Goal: Subscribe to service/newsletter

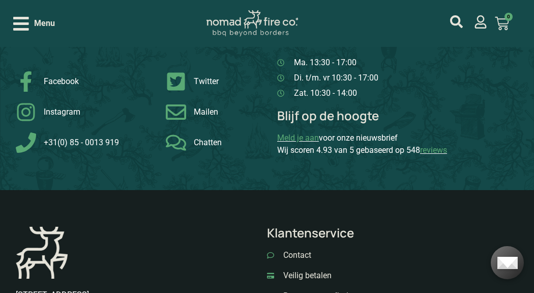
scroll to position [1058, 0]
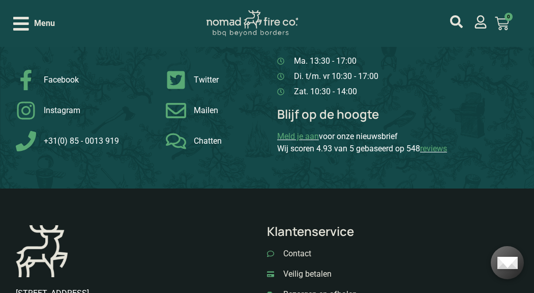
click at [297, 138] on link "Meld je aan" at bounding box center [298, 136] width 42 height 10
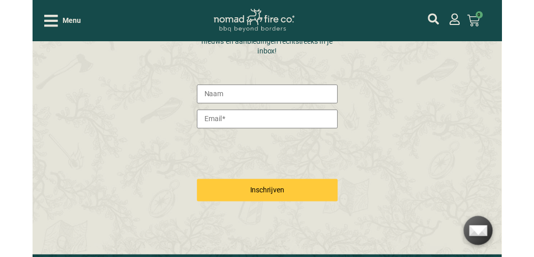
scroll to position [228, 0]
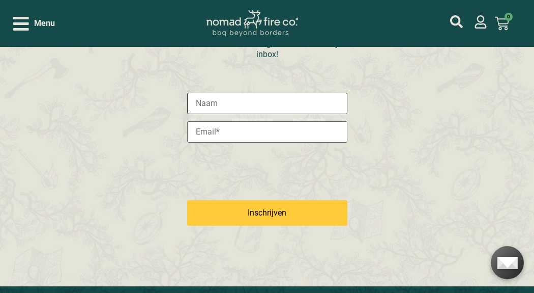
click at [200, 103] on input "text" at bounding box center [267, 103] width 160 height 21
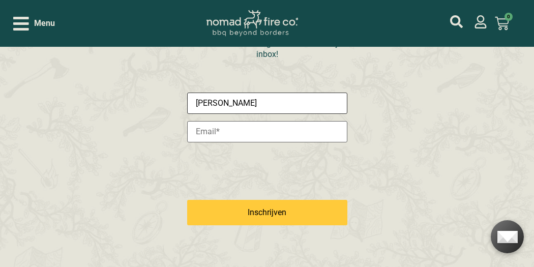
type input "Harry"
click at [197, 130] on input "email" at bounding box center [267, 131] width 160 height 21
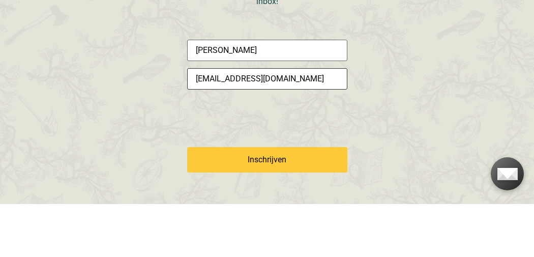
type input "hevdgeugten@outlook.om"
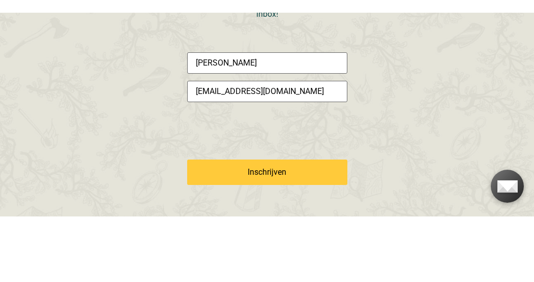
scroll to position [281, 0]
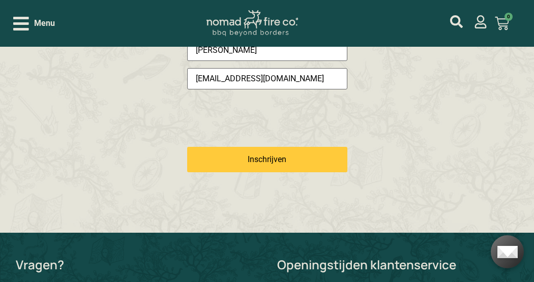
click at [229, 156] on input "Inschrijven" at bounding box center [267, 159] width 160 height 25
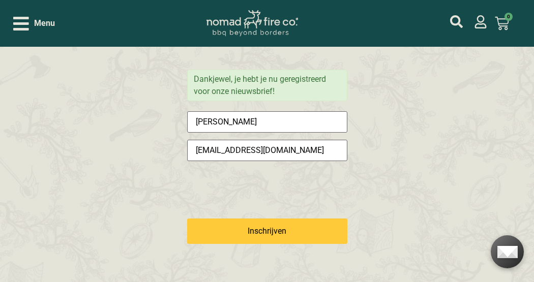
scroll to position [245, 0]
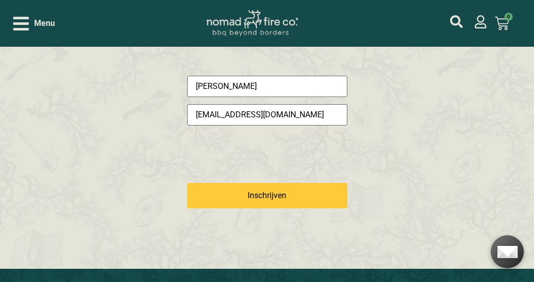
click at [18, 27] on icon "Open/Close Menu" at bounding box center [21, 24] width 16 height 18
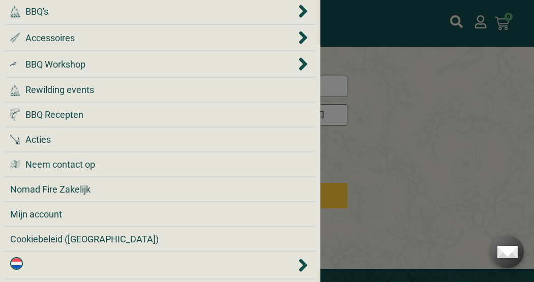
scroll to position [57, 0]
click at [37, 163] on span "Neem contact op" at bounding box center [60, 165] width 70 height 14
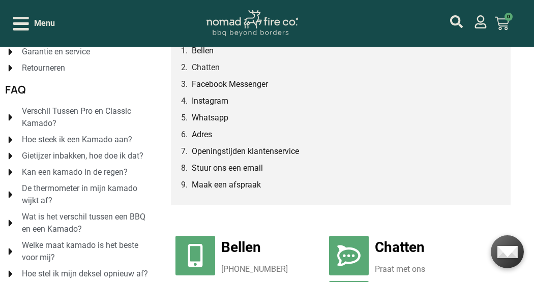
scroll to position [123, 0]
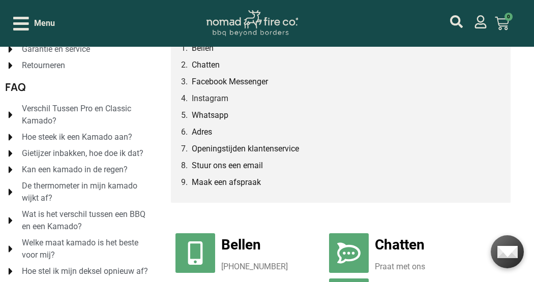
click at [194, 134] on link "Adres" at bounding box center [202, 132] width 20 height 13
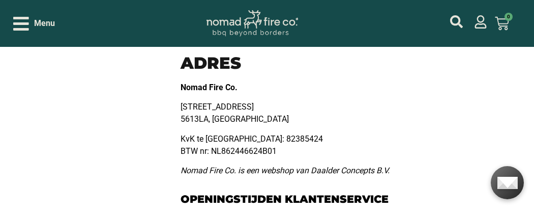
scroll to position [590, 0]
